Goal: Task Accomplishment & Management: Use online tool/utility

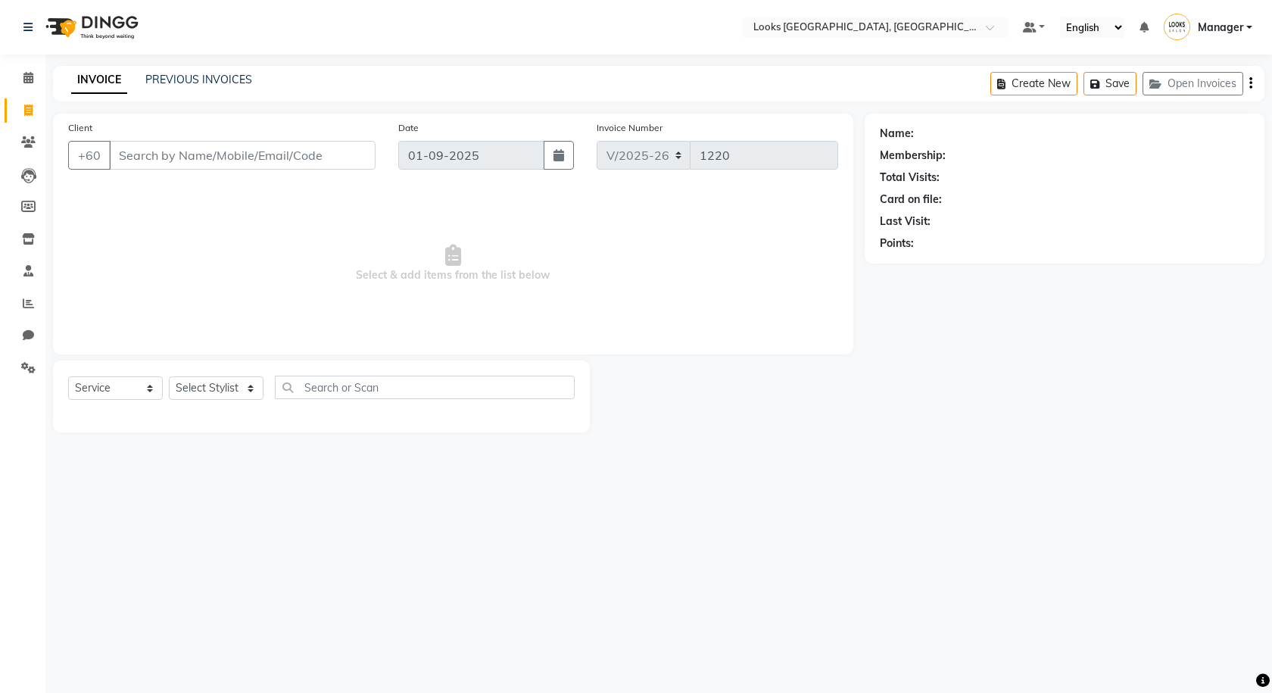
select select "8109"
select select "service"
click at [238, 392] on select "Select Stylist Alvina_ pdct Awaiz_Mgr Beenish Counter_Sales [PERSON_NAME] Deven…" at bounding box center [216, 387] width 95 height 23
select select "90434"
click at [169, 376] on select "Select Stylist Alvina_ pdct Awaiz_Mgr Beenish Counter_Sales [PERSON_NAME] Deven…" at bounding box center [216, 387] width 95 height 23
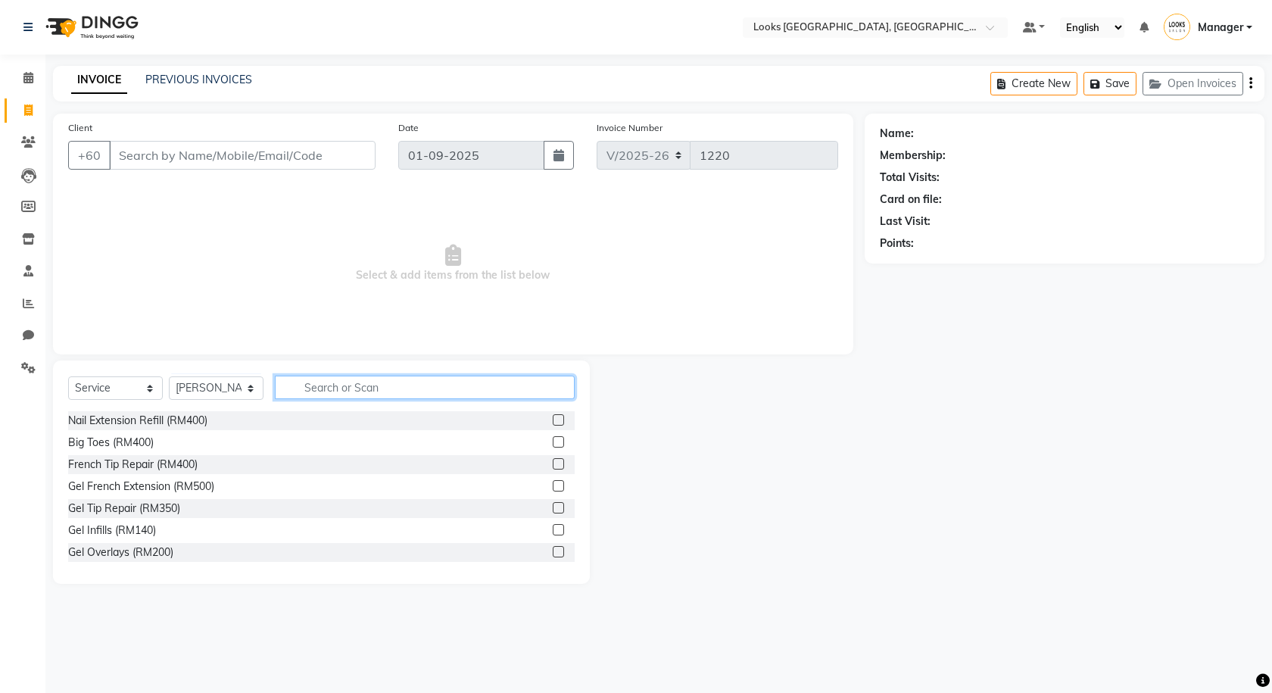
click at [323, 384] on input "text" at bounding box center [425, 386] width 300 height 23
type input "cut"
click at [553, 441] on label at bounding box center [558, 441] width 11 height 11
click at [553, 441] on input "checkbox" at bounding box center [558, 443] width 10 height 10
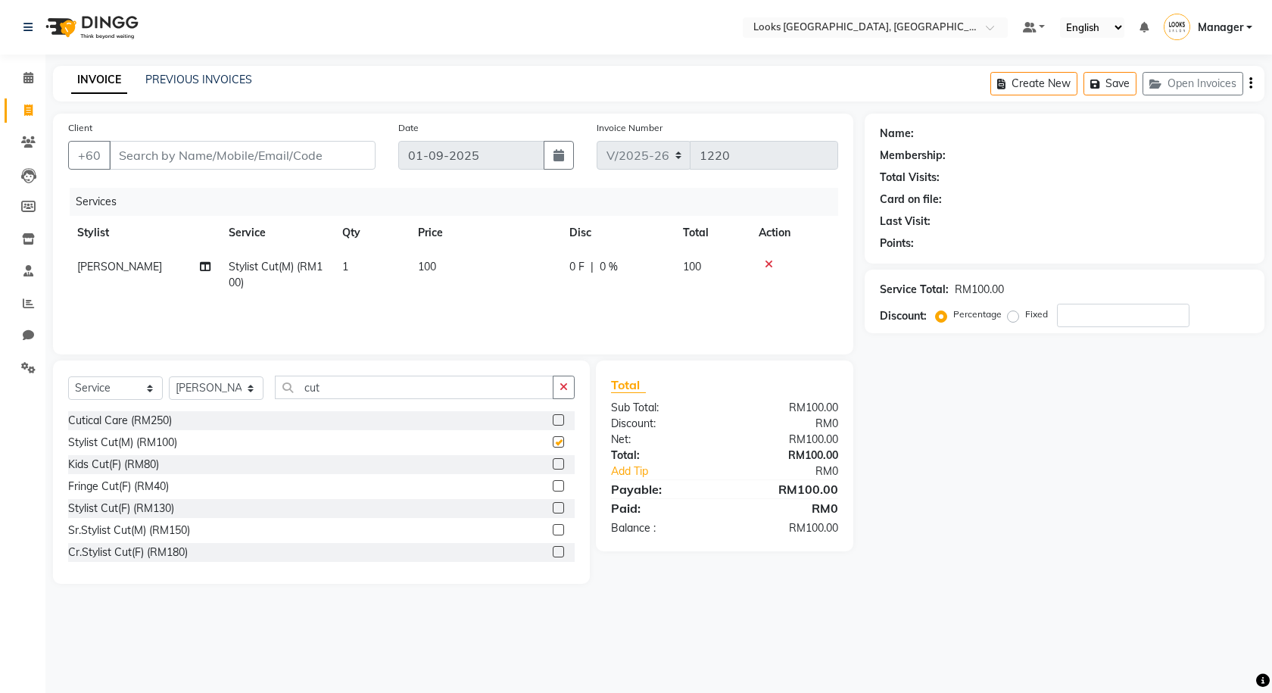
checkbox input "false"
click at [1126, 89] on button "Save" at bounding box center [1109, 83] width 53 height 23
click at [576, 261] on span "0 F" at bounding box center [576, 267] width 15 height 16
select select "90434"
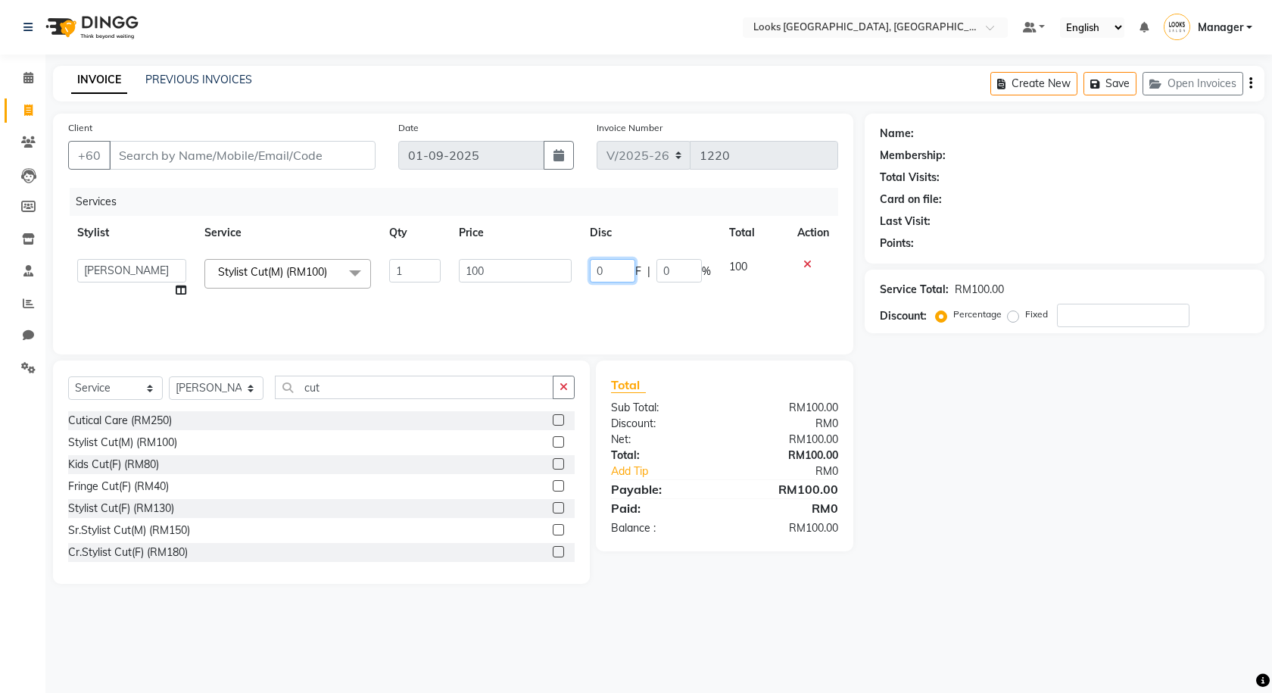
click at [634, 264] on input "0" at bounding box center [612, 270] width 45 height 23
type input "52"
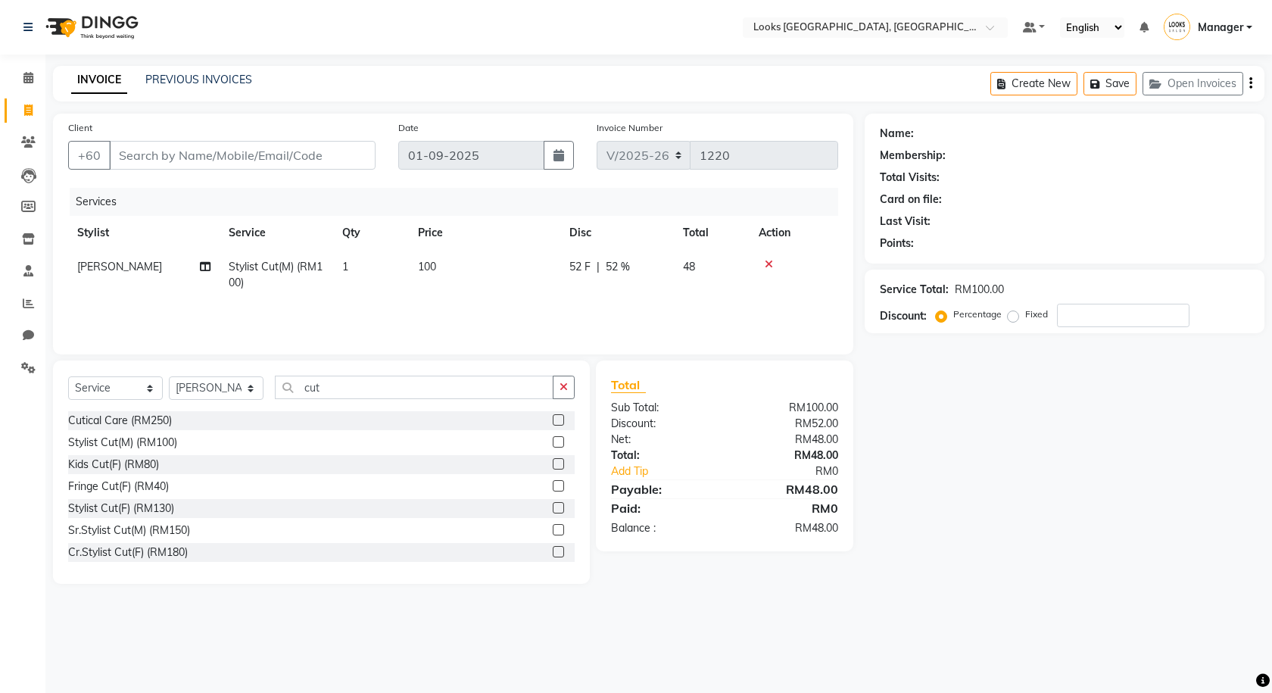
click at [547, 299] on td "100" at bounding box center [484, 275] width 151 height 50
select select "90434"
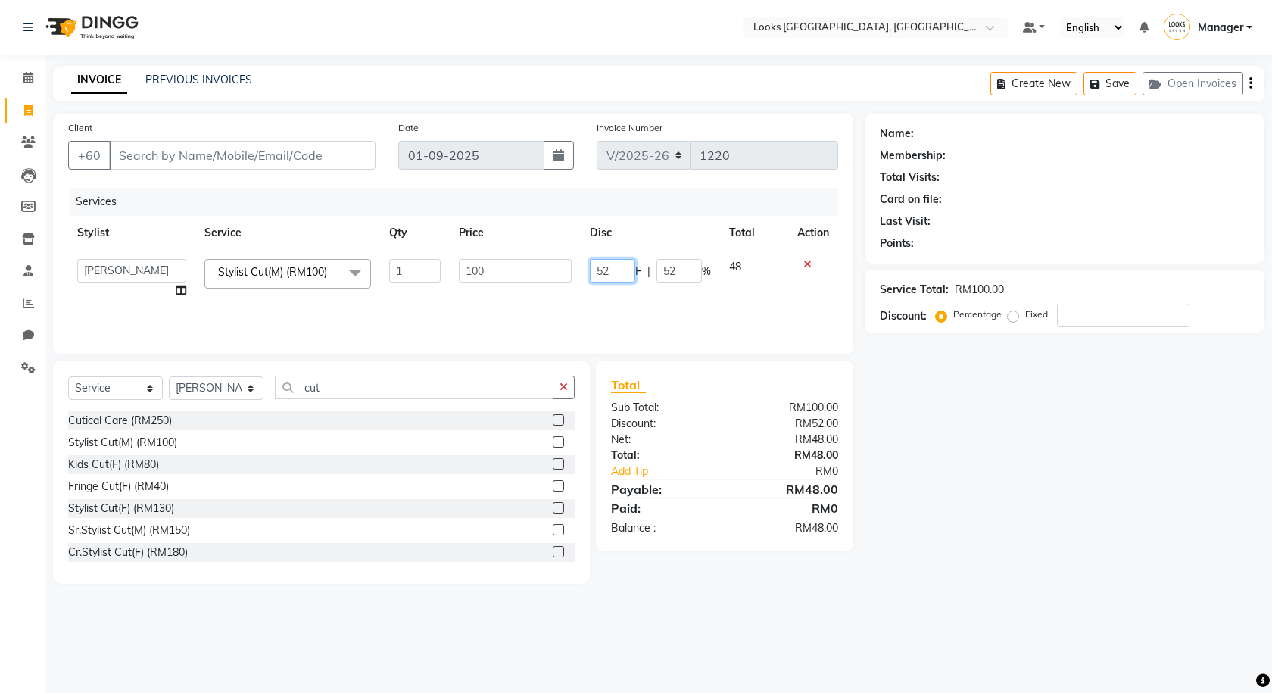
click at [601, 270] on input "52" at bounding box center [612, 270] width 45 height 23
type input "32"
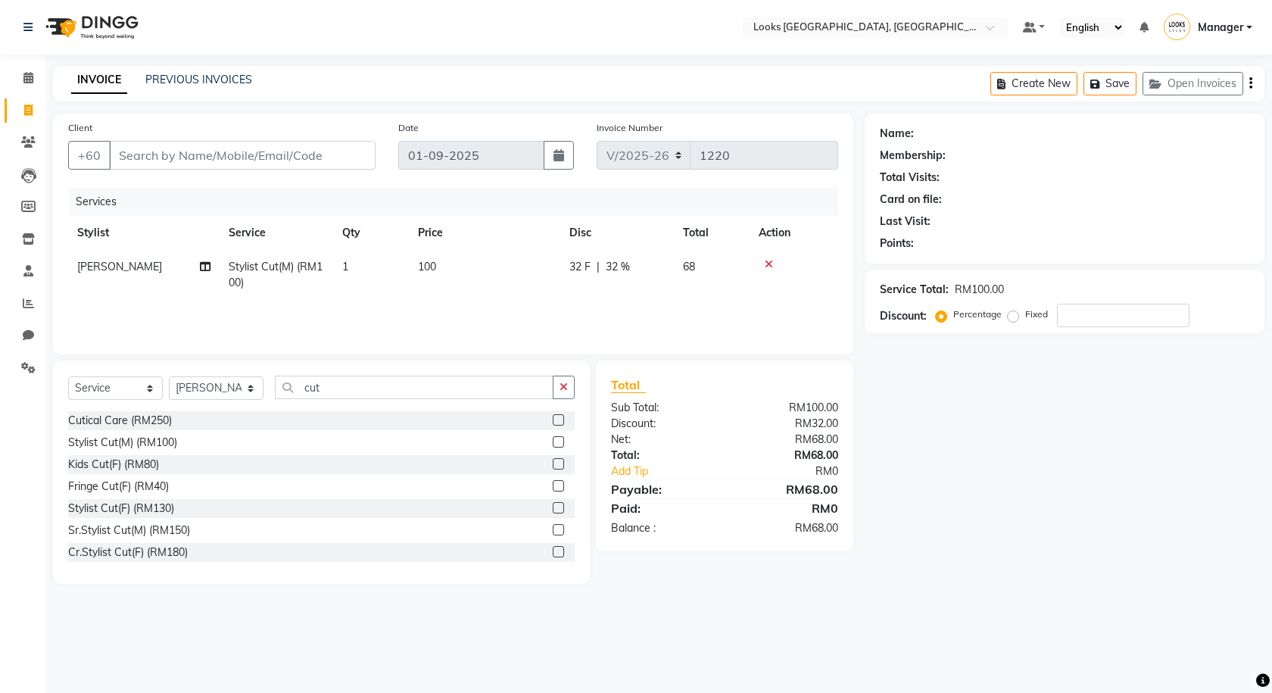
click at [606, 287] on td "32 F | 32 %" at bounding box center [617, 275] width 114 height 50
select select "90434"
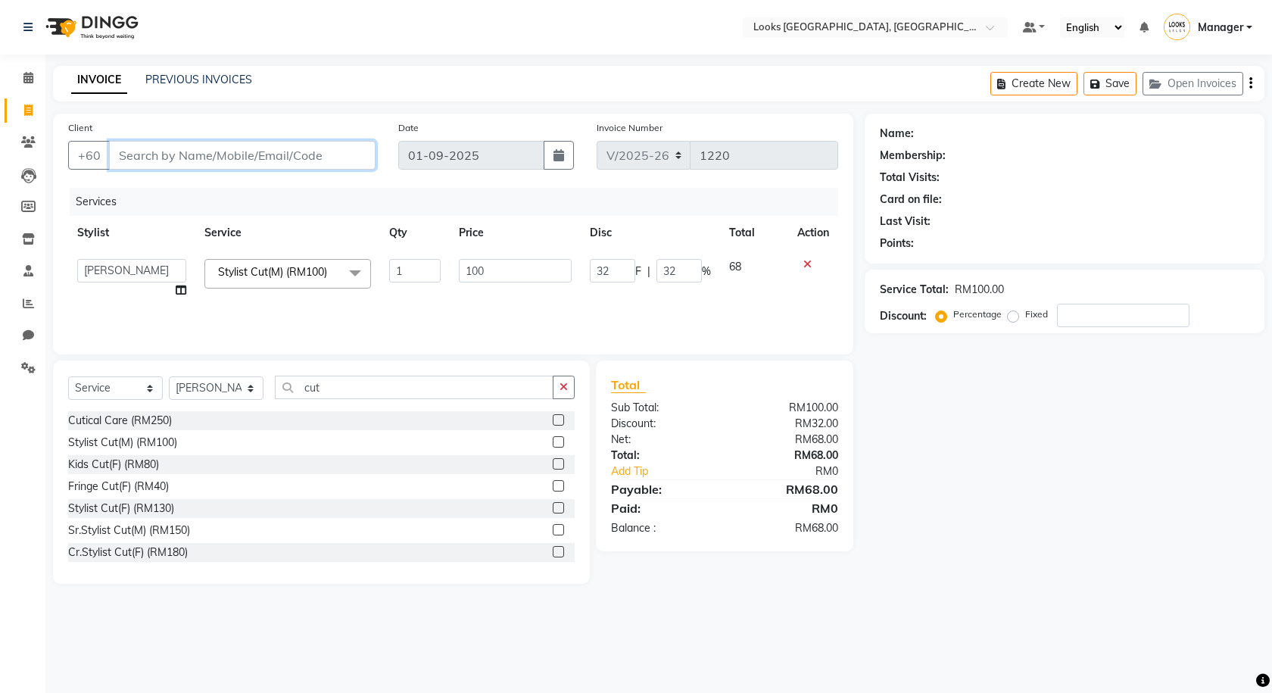
click at [238, 155] on input "Client" at bounding box center [242, 155] width 266 height 29
type input "0"
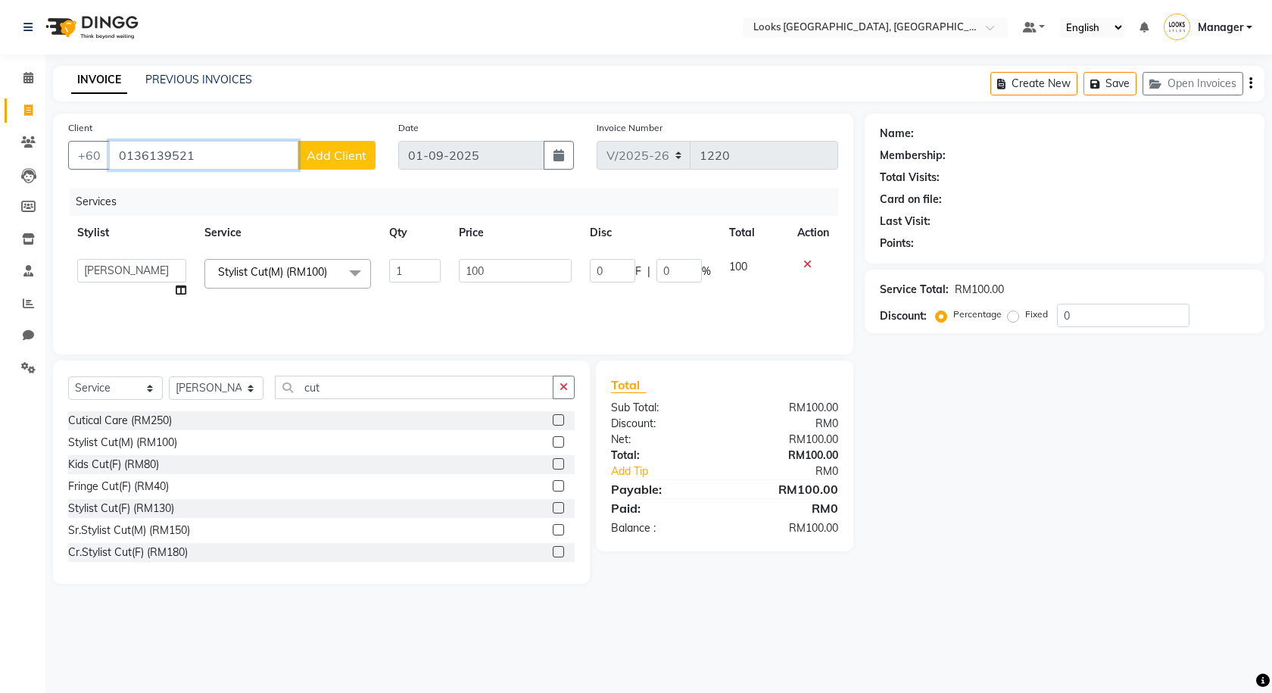
type input "0136139521"
click at [327, 153] on span "Add Client" at bounding box center [337, 155] width 60 height 15
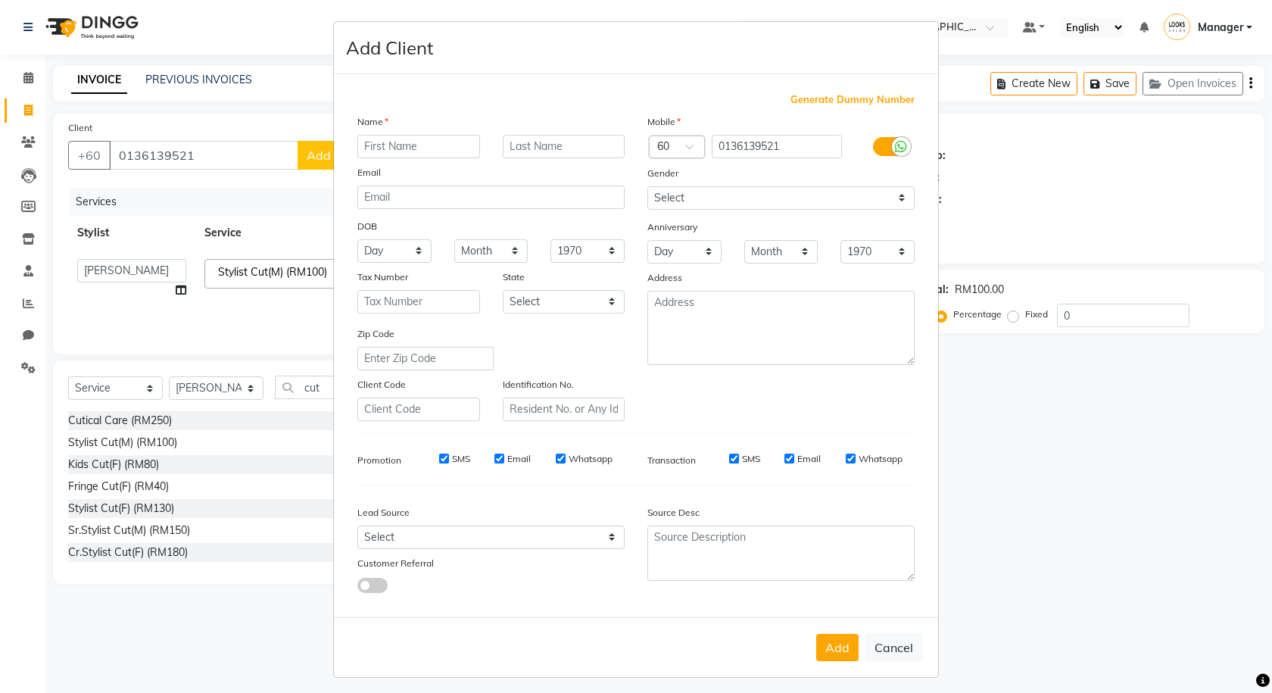
click at [398, 147] on input "text" at bounding box center [418, 146] width 123 height 23
type input "ali"
click at [506, 149] on input "text" at bounding box center [564, 146] width 123 height 23
type input "k"
click at [718, 146] on input "0136139521" at bounding box center [777, 146] width 131 height 23
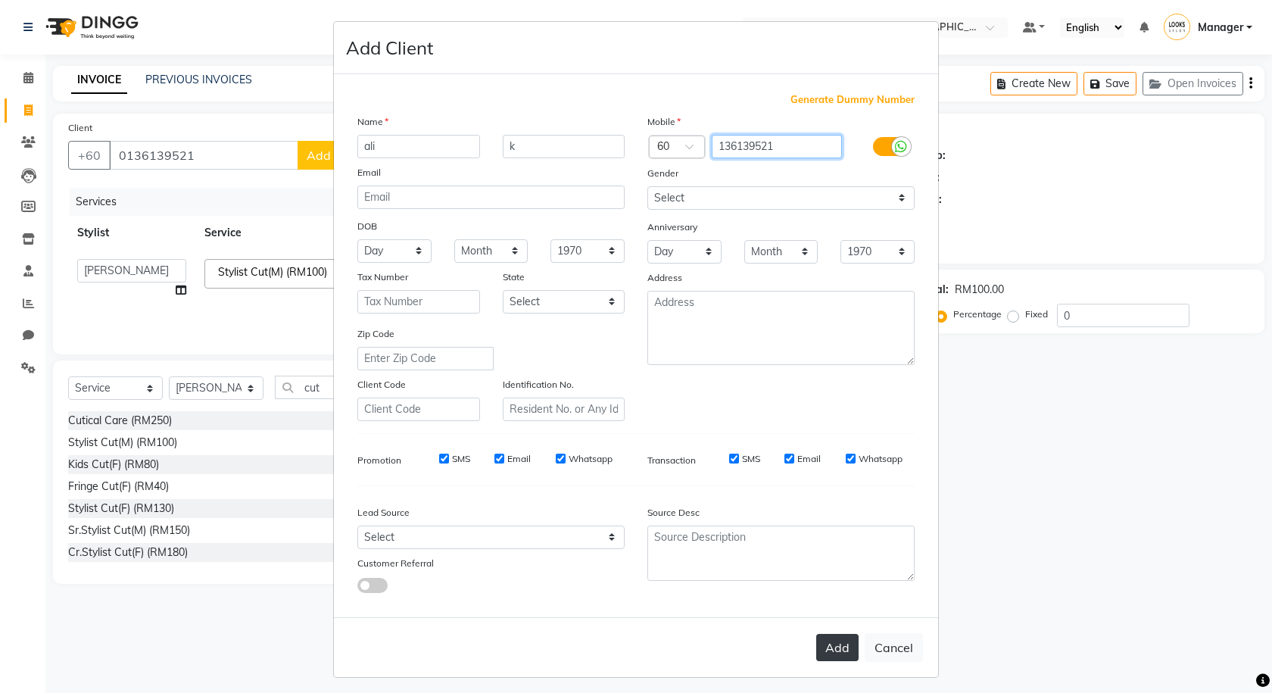
type input "136139521"
click at [827, 655] on button "Add" at bounding box center [837, 647] width 42 height 27
type input "136139521"
select select
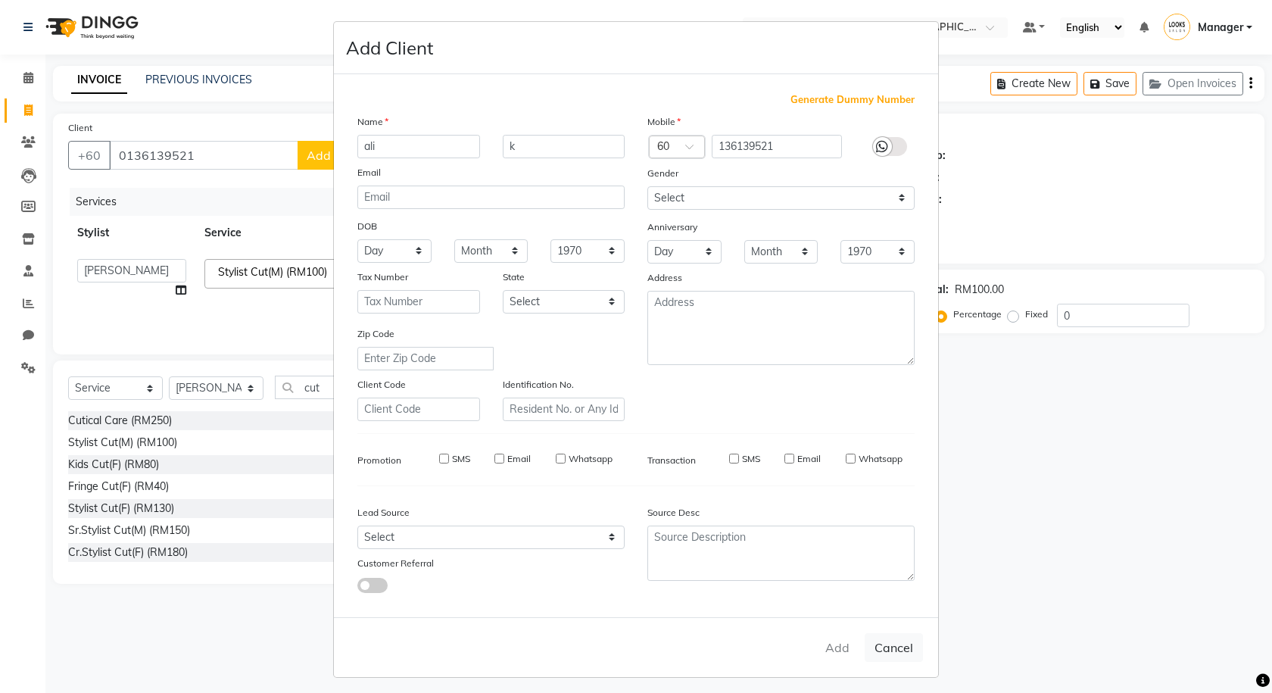
select select
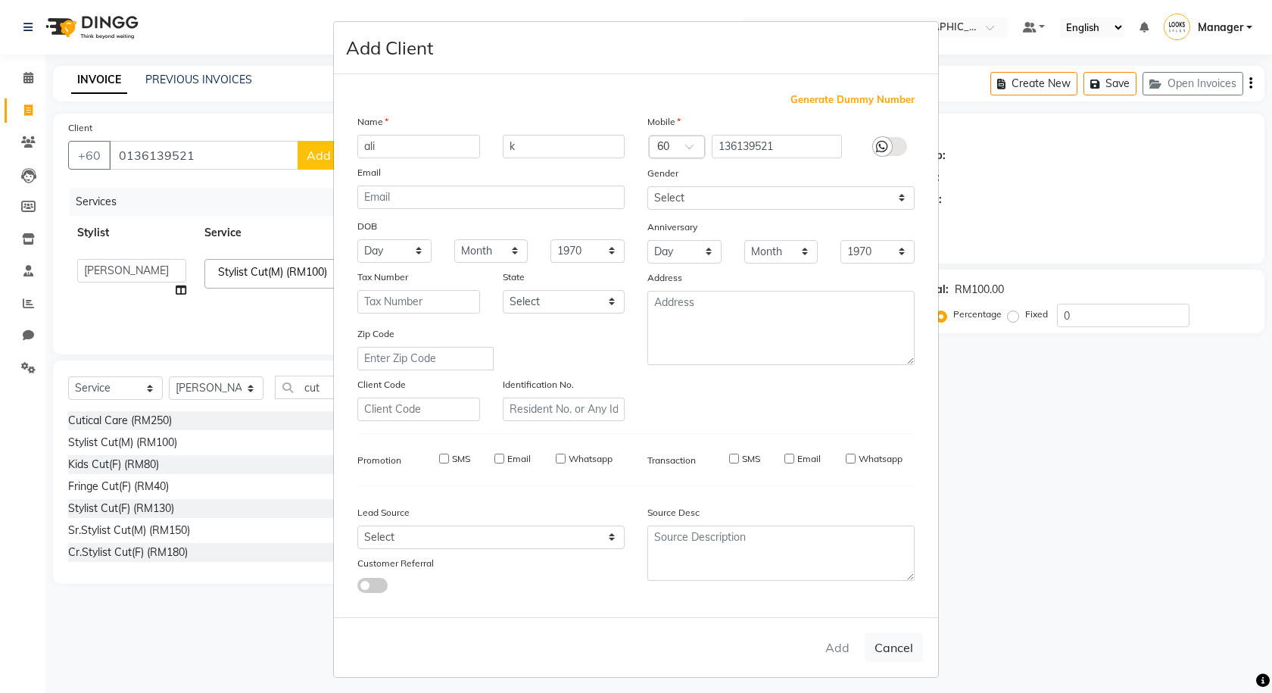
checkbox input "false"
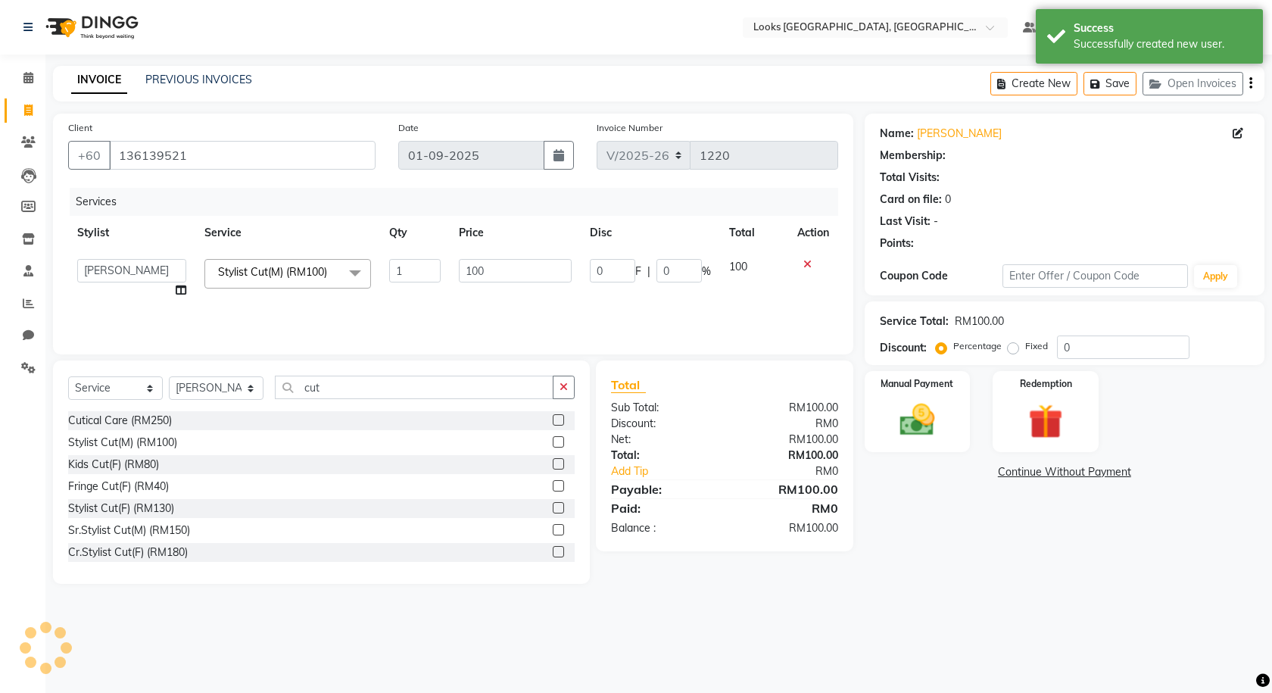
select select "1: Object"
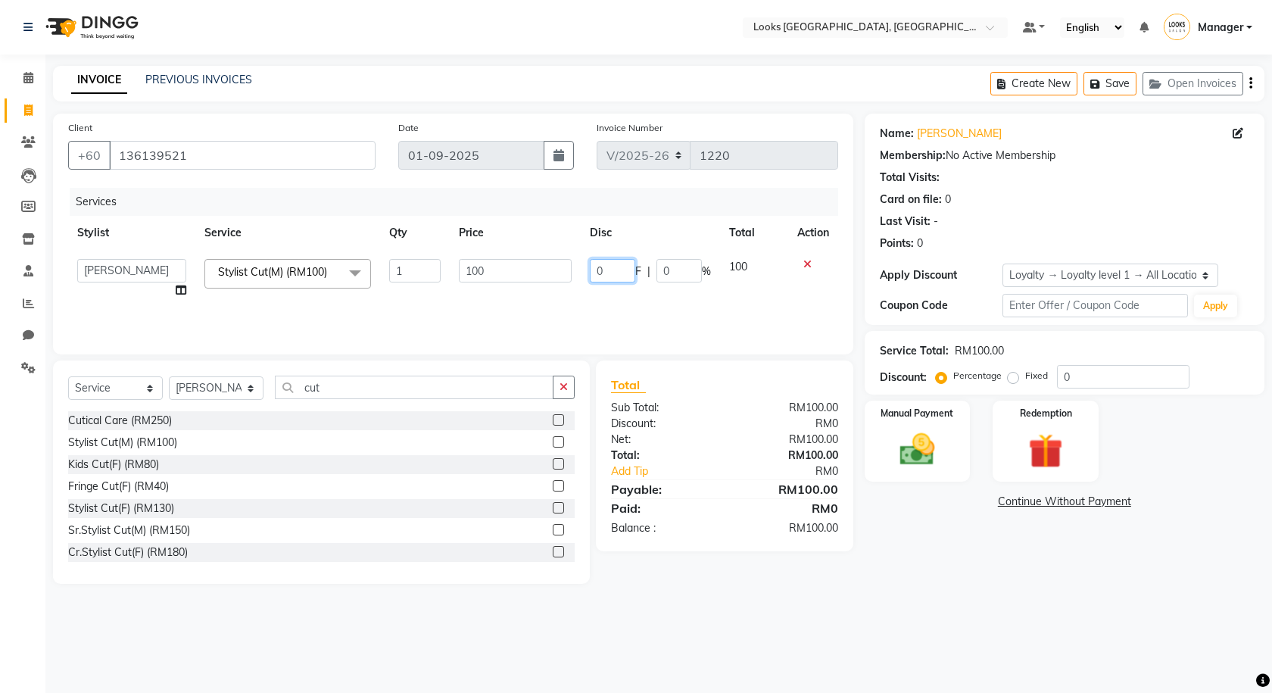
click at [615, 275] on input "0" at bounding box center [612, 270] width 45 height 23
type input "32"
drag, startPoint x: 625, startPoint y: 293, endPoint x: 639, endPoint y: 293, distance: 13.6
click at [626, 293] on td "32 F | 0 %" at bounding box center [650, 279] width 139 height 58
click at [927, 449] on img at bounding box center [917, 449] width 59 height 42
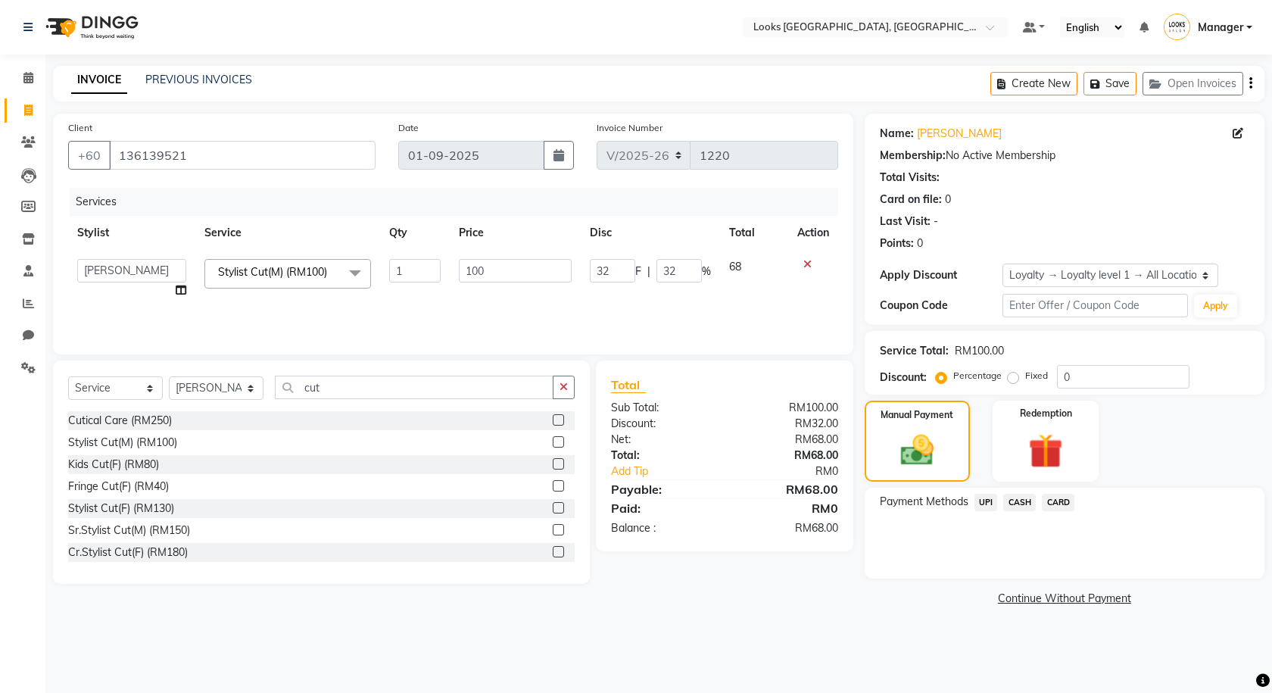
click at [986, 497] on span "UPI" at bounding box center [985, 502] width 23 height 17
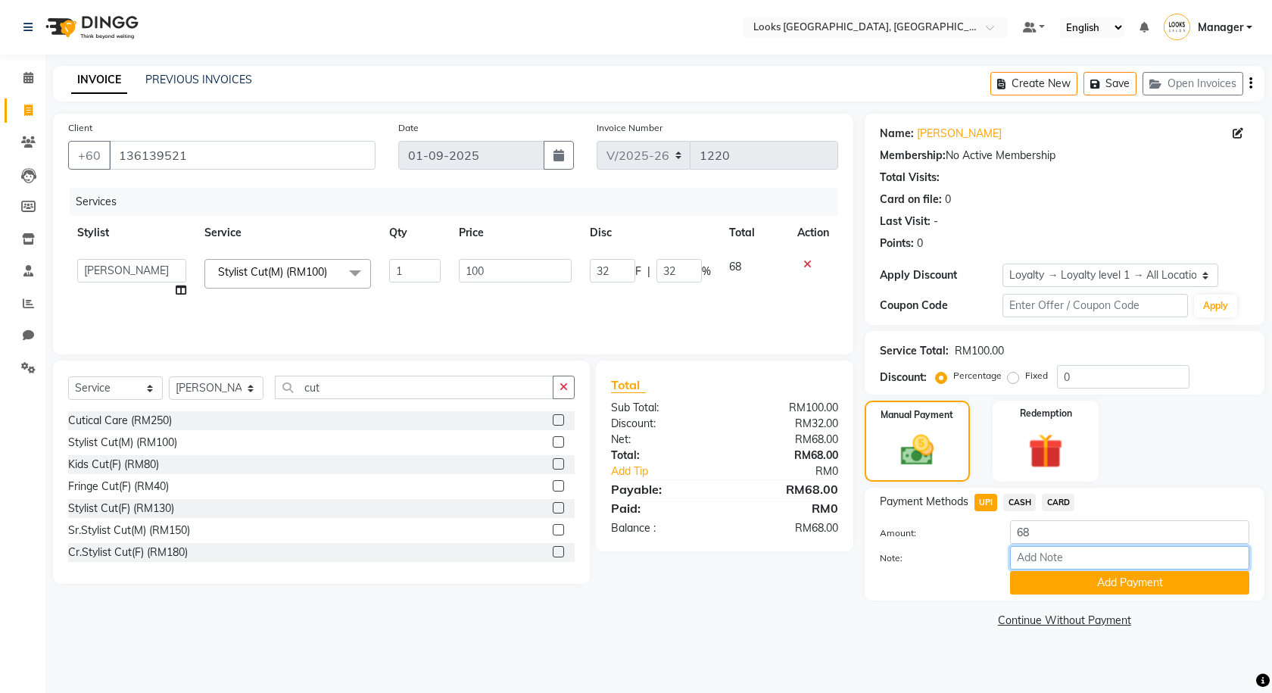
click at [1047, 559] on input "Note:" at bounding box center [1129, 557] width 239 height 23
type input "UPI"
click at [1092, 582] on button "Add Payment" at bounding box center [1129, 582] width 239 height 23
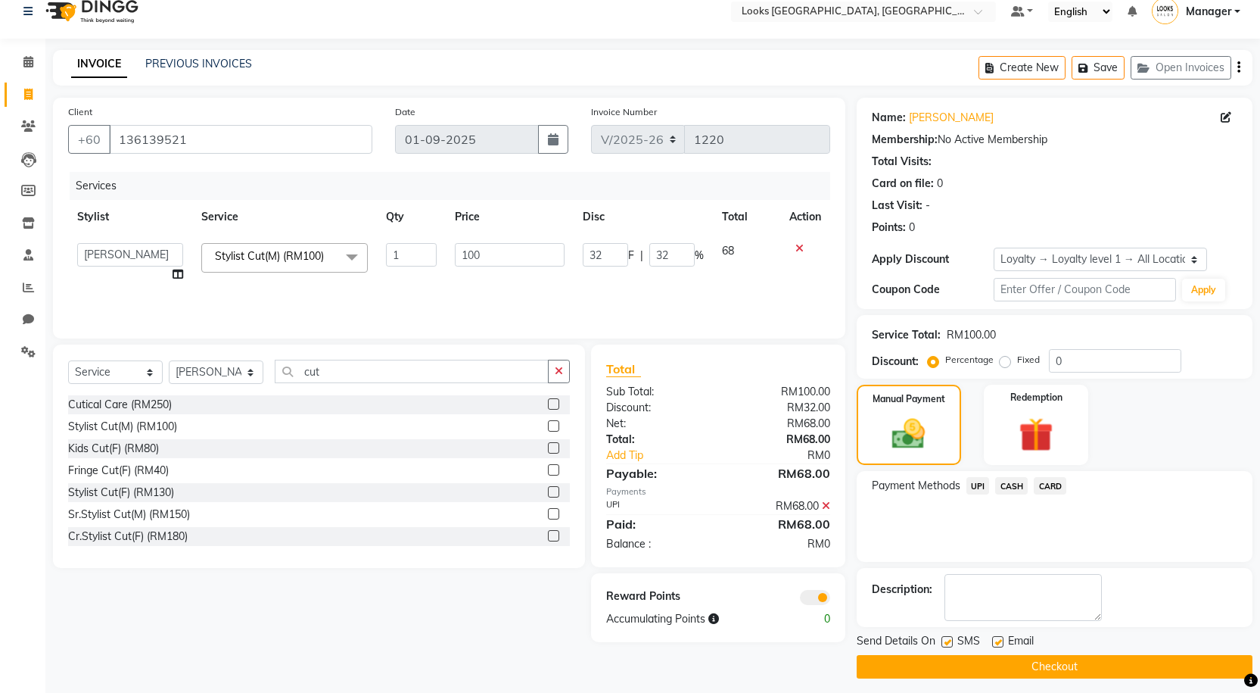
scroll to position [24, 0]
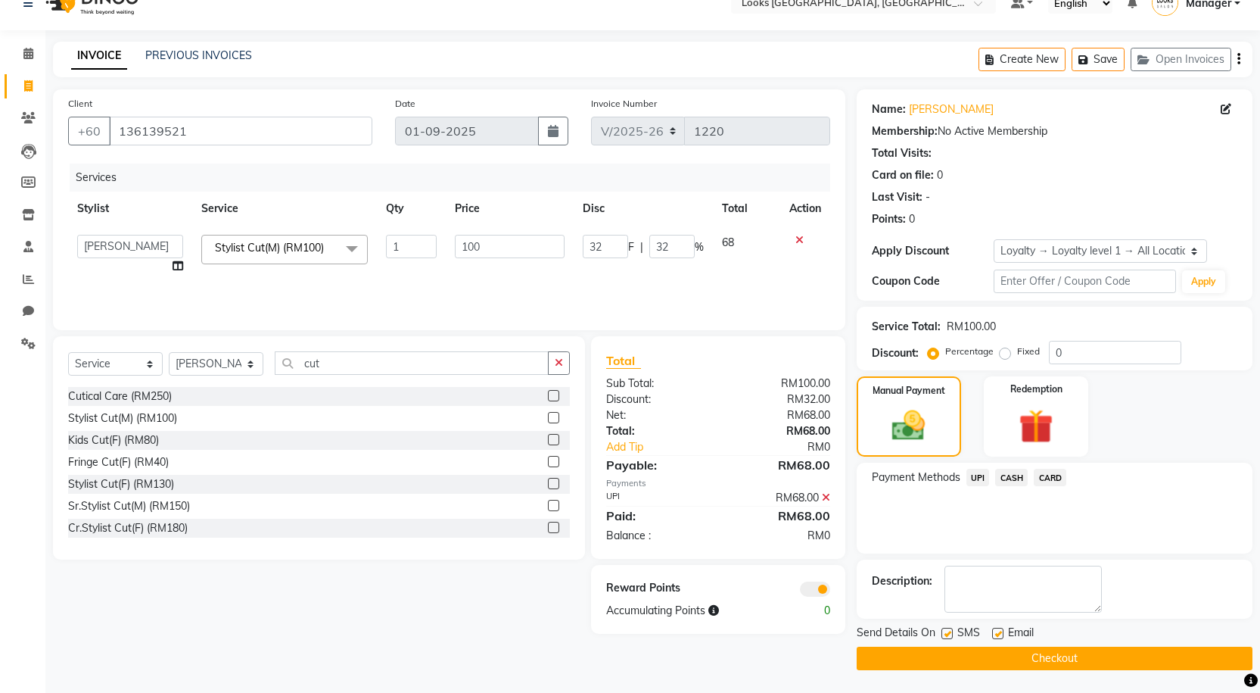
click at [812, 583] on span at bounding box center [815, 588] width 30 height 15
click at [830, 591] on input "checkbox" at bounding box center [830, 591] width 0 height 0
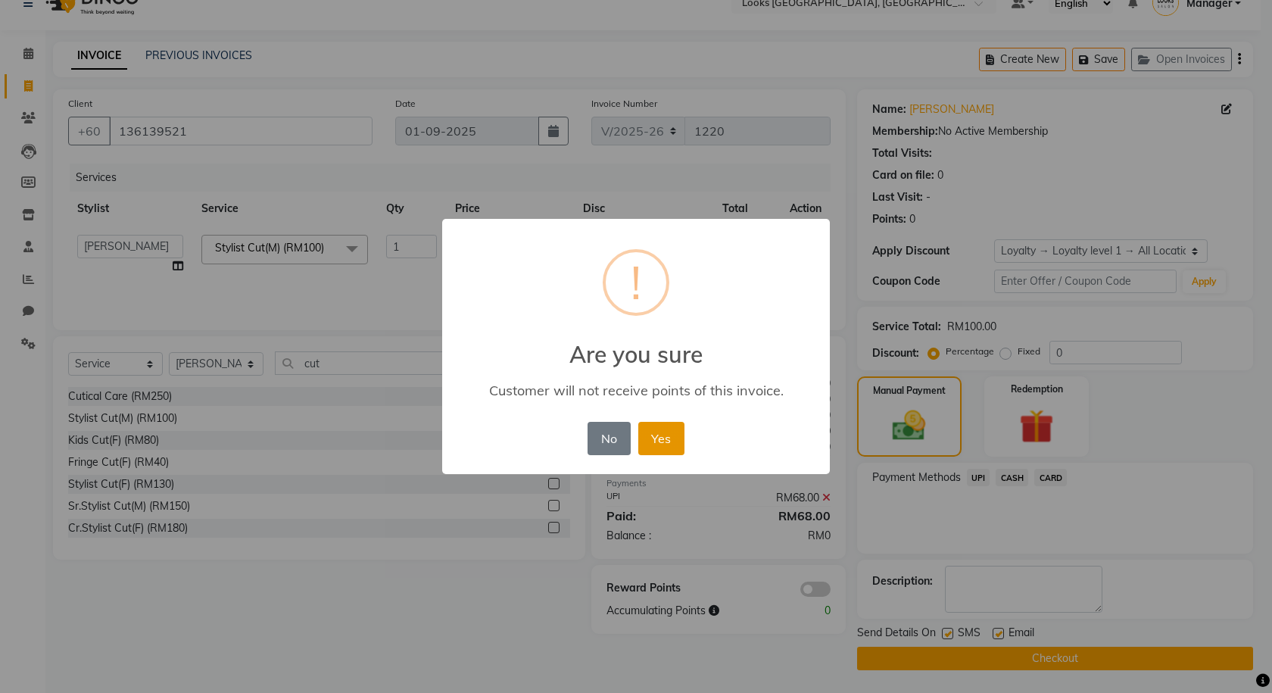
click at [651, 435] on button "Yes" at bounding box center [661, 438] width 46 height 33
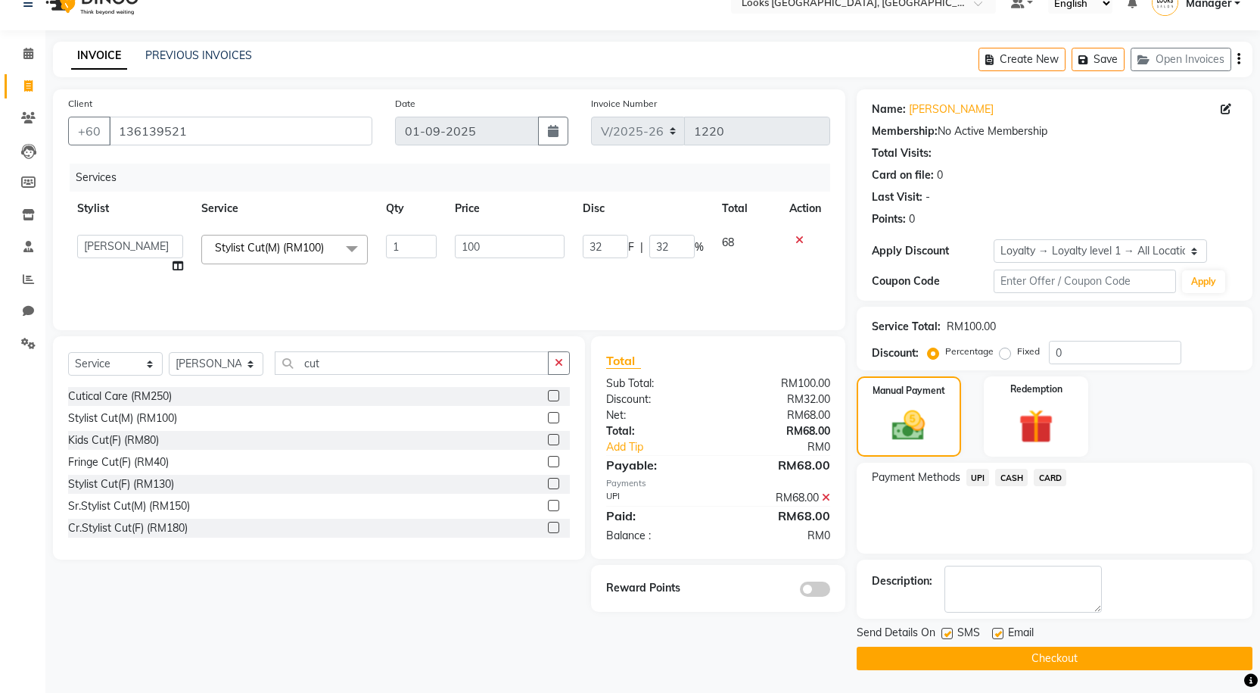
drag, startPoint x: 896, startPoint y: 671, endPoint x: 904, endPoint y: 663, distance: 11.3
click at [901, 668] on main "INVOICE PREVIOUS INVOICES Create New Save Open Invoices Client [PHONE_NUMBER] D…" at bounding box center [652, 367] width 1215 height 651
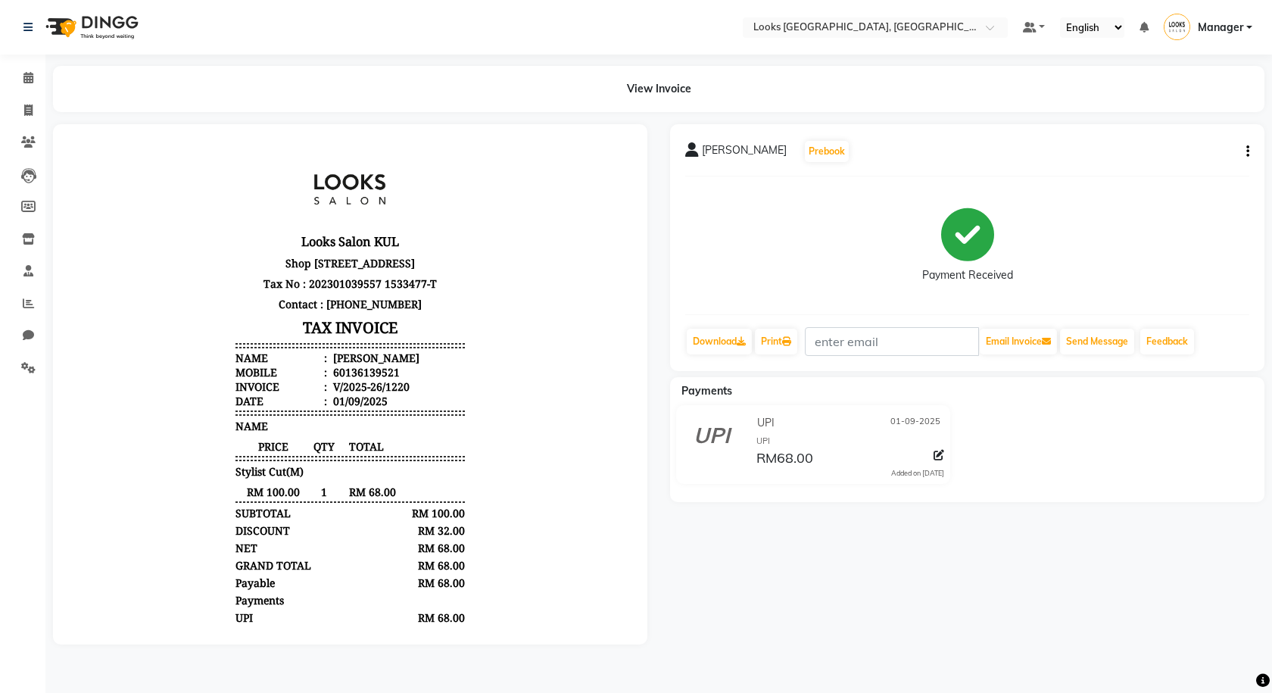
select select "service"
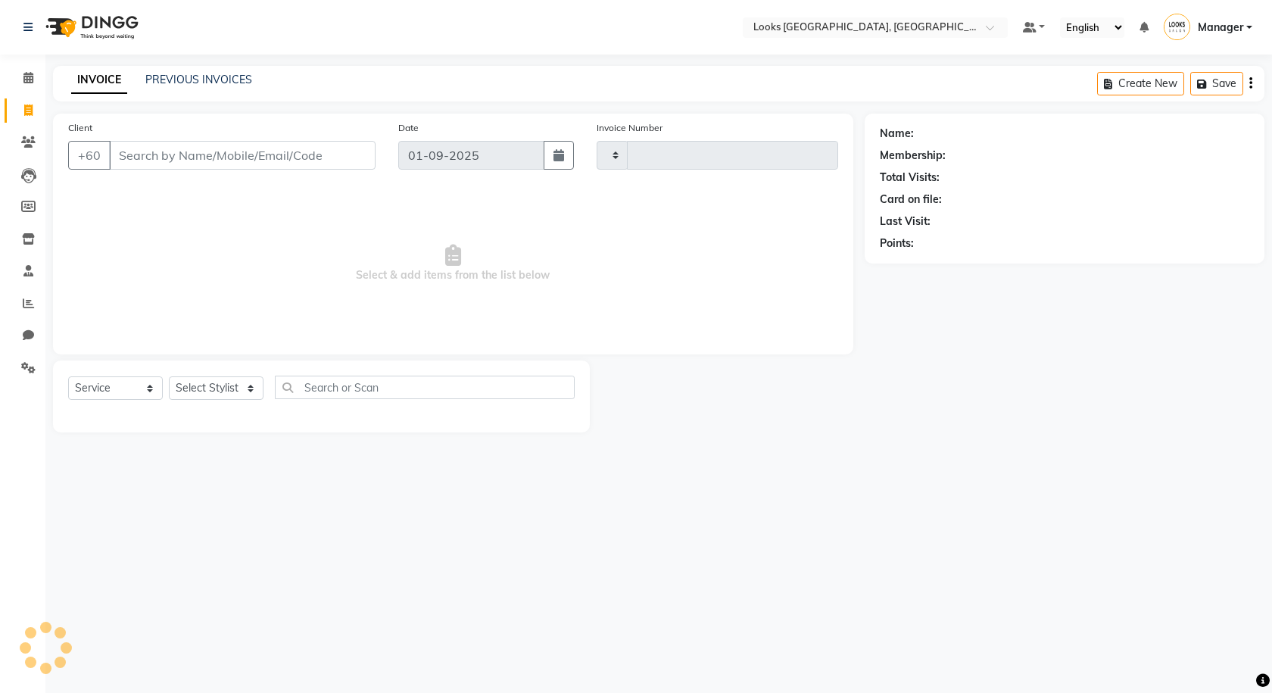
type input "1221"
select select "8109"
click at [173, 87] on div "PREVIOUS INVOICES" at bounding box center [198, 80] width 107 height 16
click at [181, 83] on link "PREVIOUS INVOICES" at bounding box center [198, 80] width 107 height 14
